Goal: Navigation & Orientation: Find specific page/section

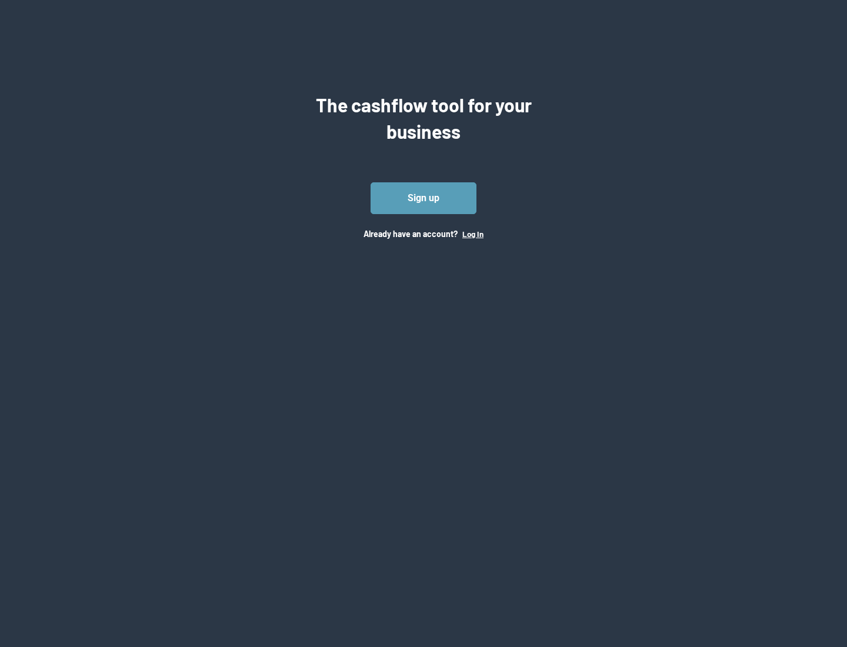
click at [472, 234] on button "Log In" at bounding box center [472, 233] width 21 height 9
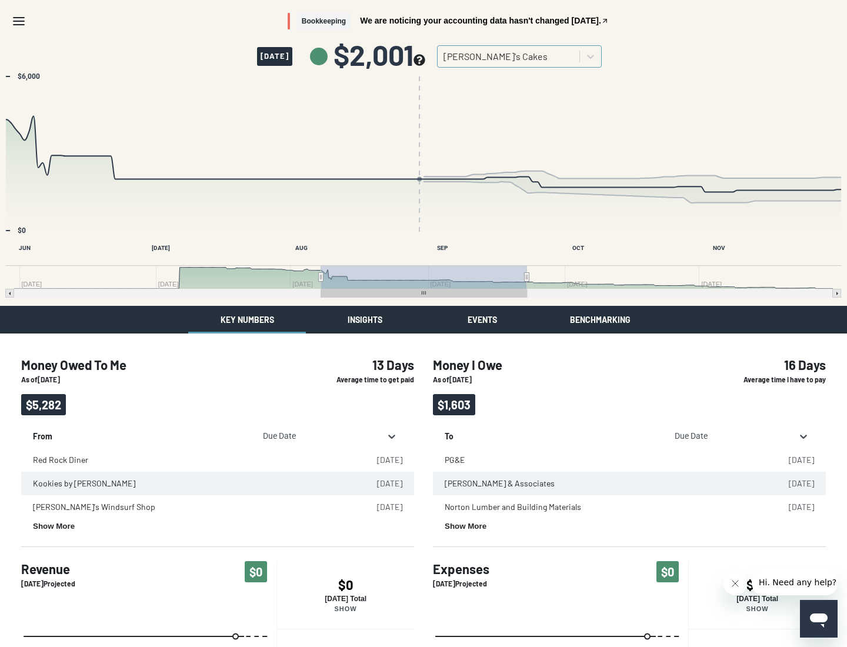
click at [365, 319] on button "Insights" at bounding box center [365, 320] width 118 height 28
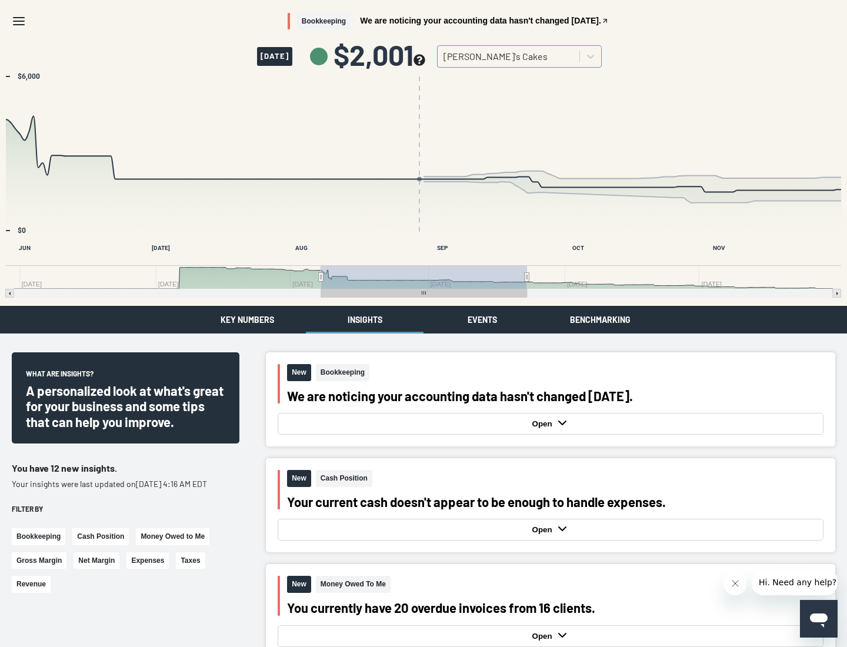
click at [482, 319] on button "Events" at bounding box center [482, 320] width 118 height 28
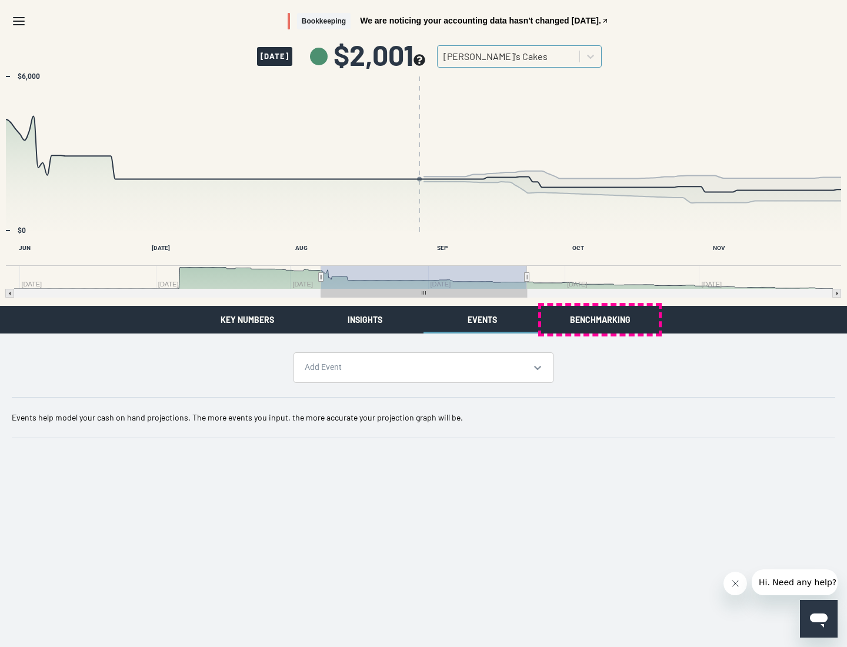
click at [600, 319] on button "Benchmarking" at bounding box center [600, 320] width 118 height 28
